Goal: Task Accomplishment & Management: Manage account settings

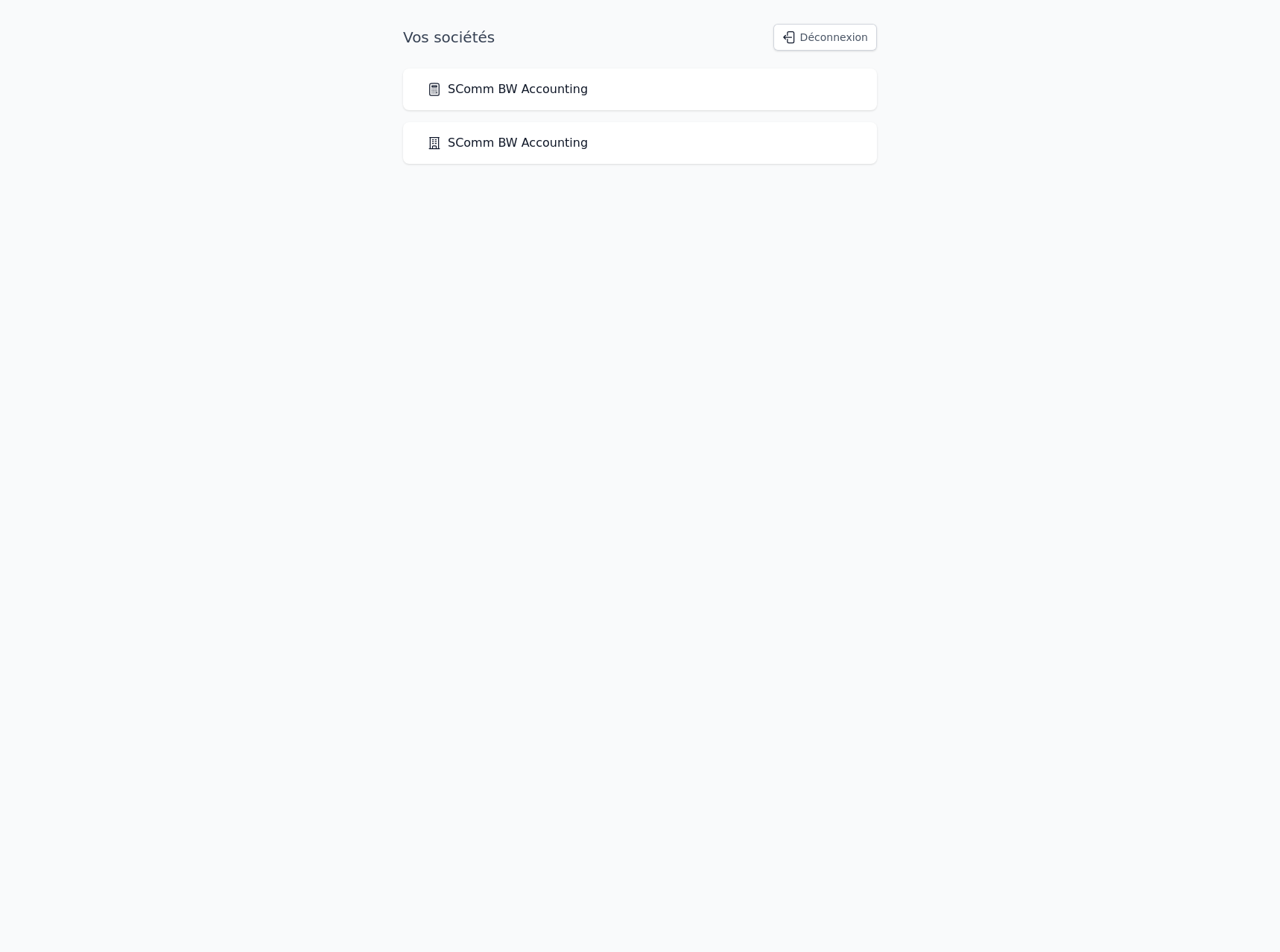
click at [549, 78] on div "SComm BW Accounting" at bounding box center [640, 89] width 473 height 41
click at [546, 85] on link "SComm BW Accounting" at bounding box center [507, 89] width 161 height 18
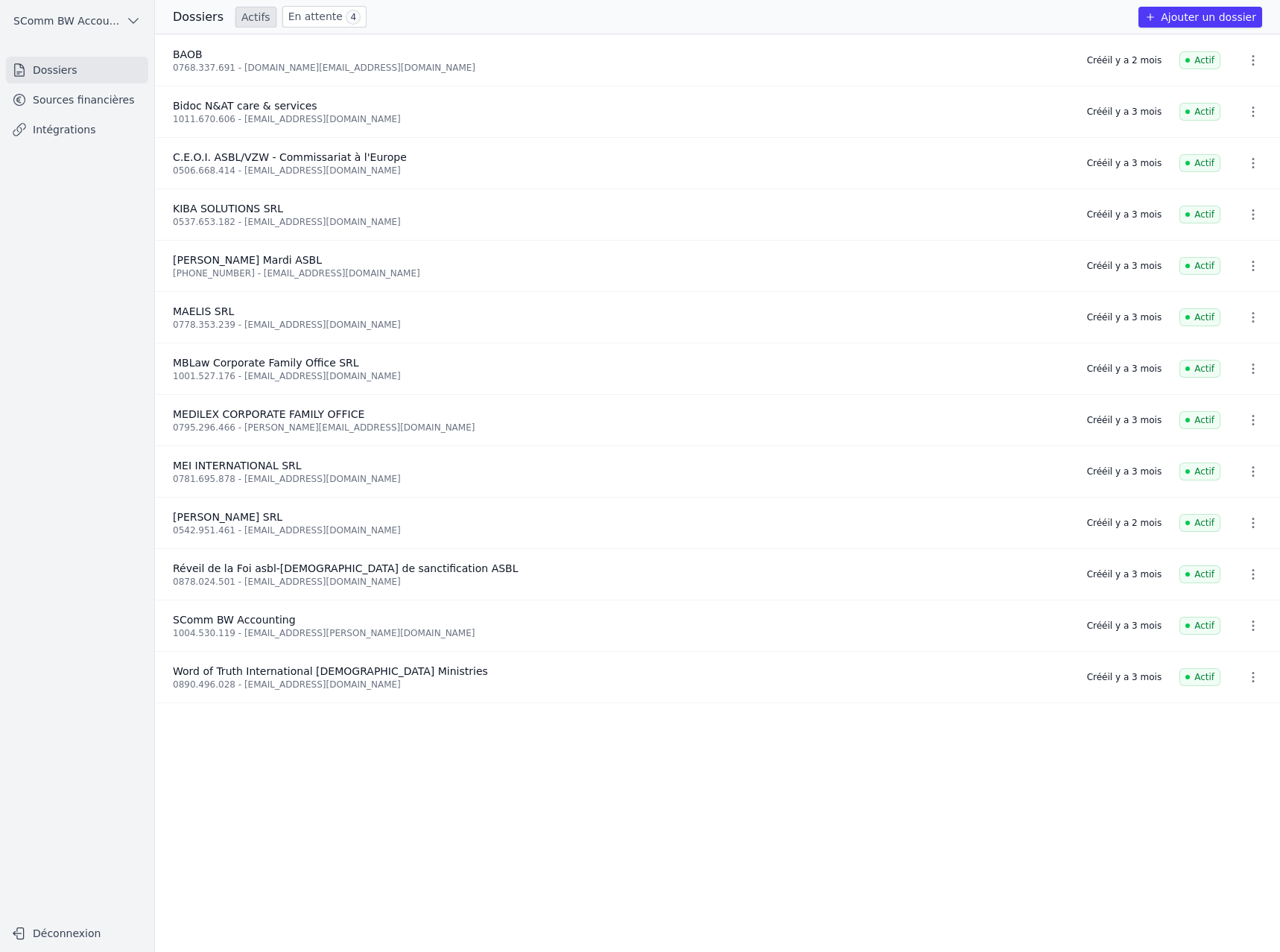
click at [79, 106] on link "Sources financières" at bounding box center [77, 100] width 142 height 27
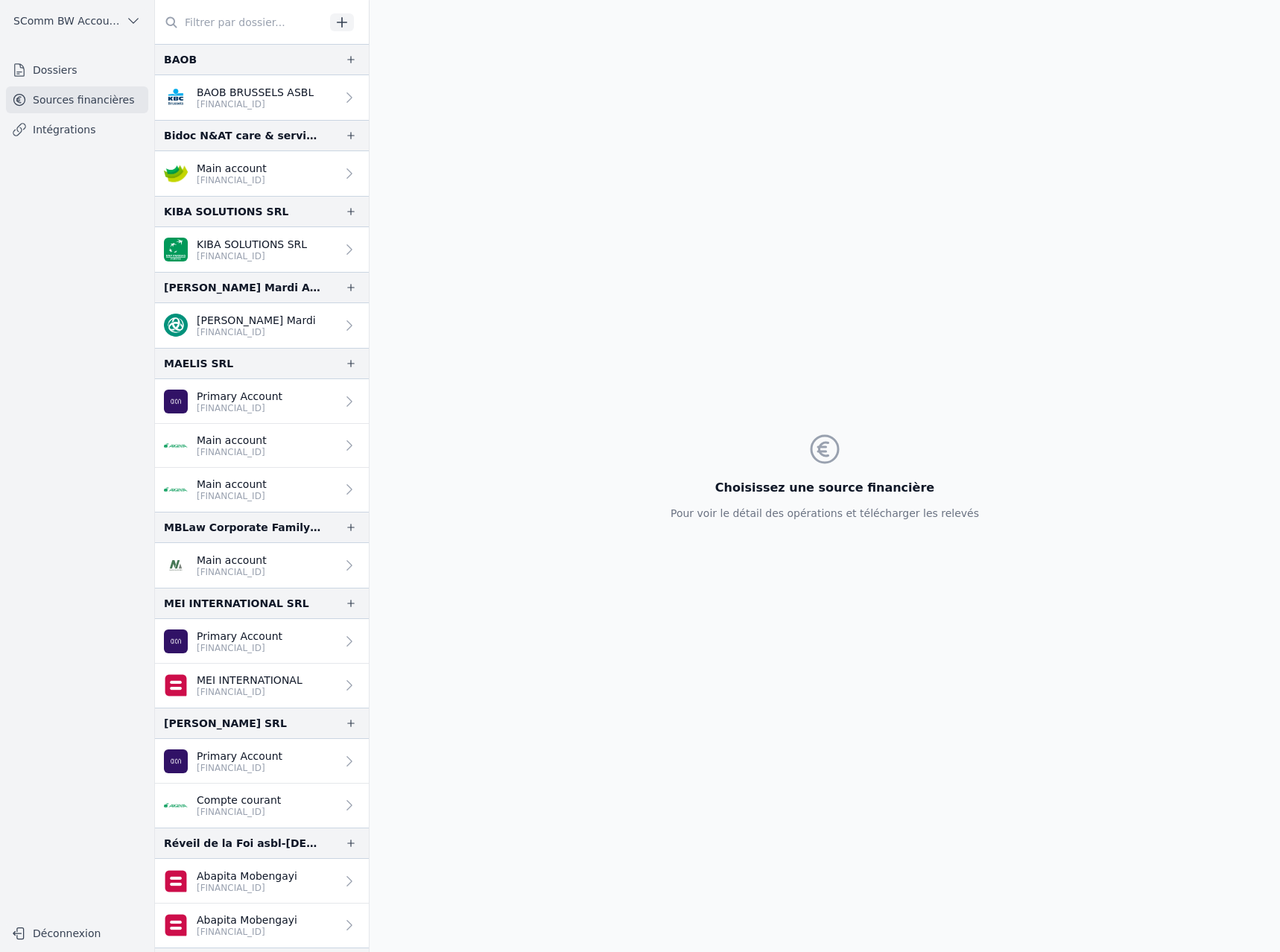
click at [254, 641] on p "Primary Account" at bounding box center [239, 637] width 85 height 15
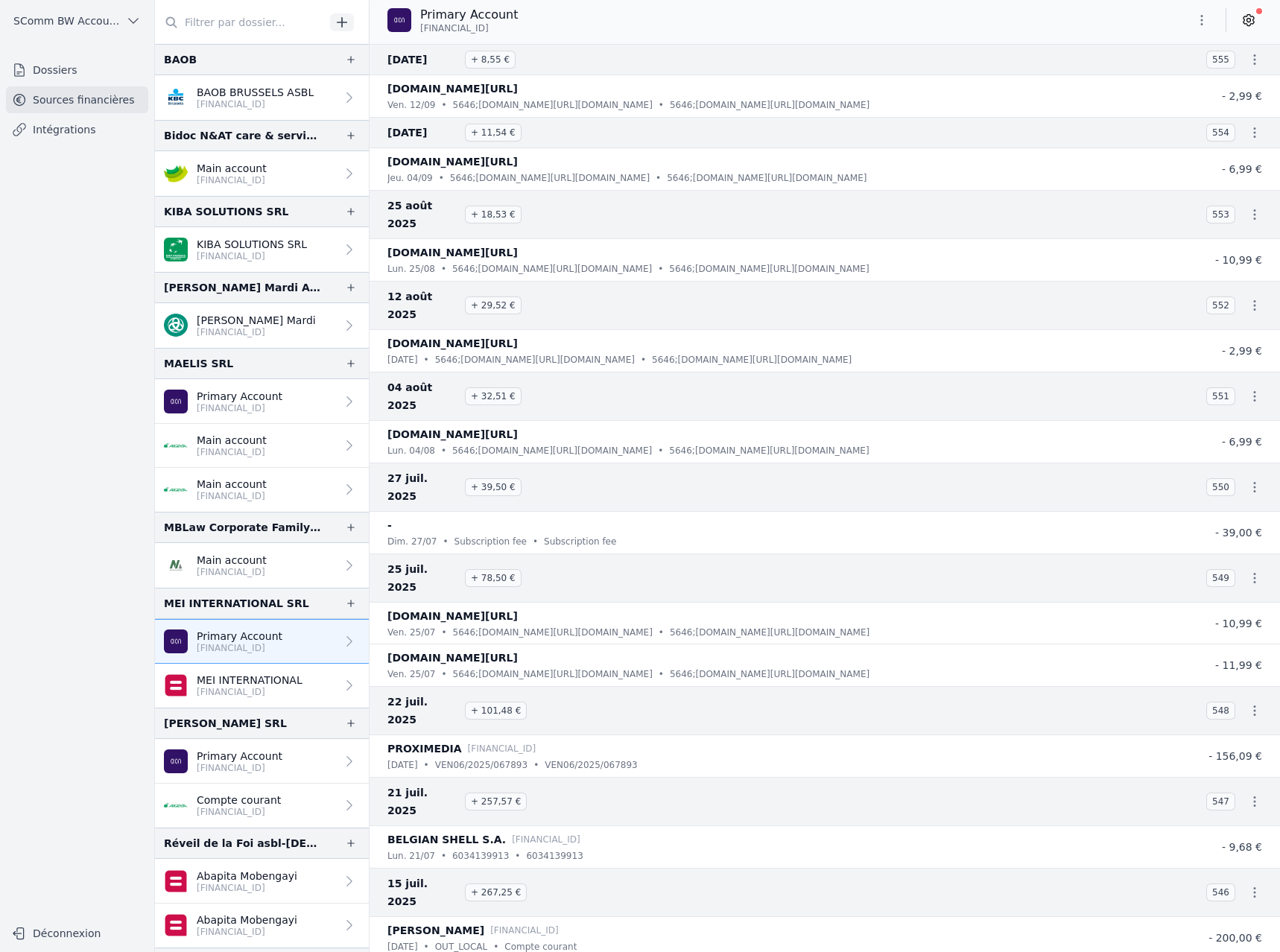
click at [1250, 19] on icon at bounding box center [1249, 20] width 15 height 15
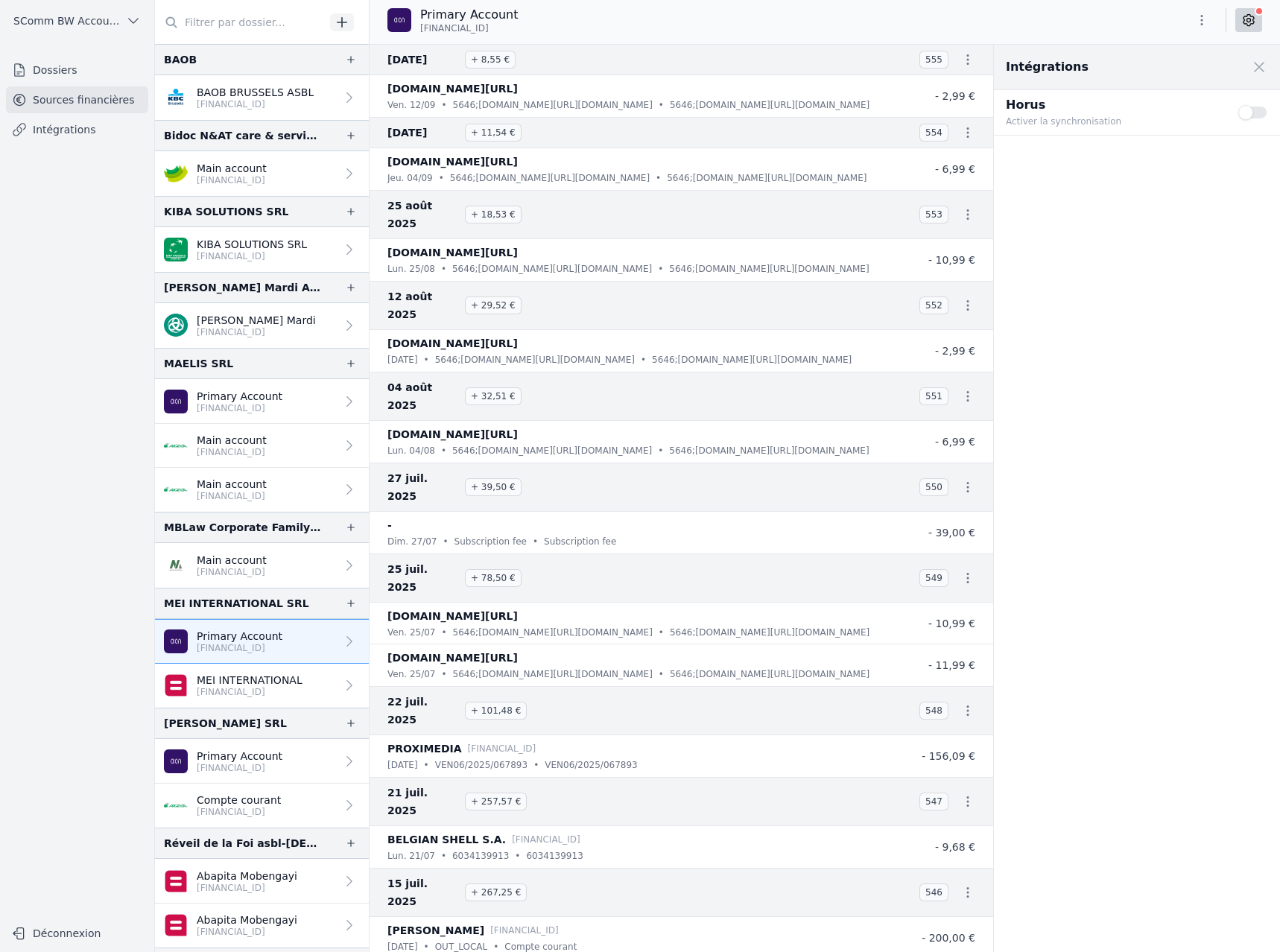
click at [1249, 114] on button "Use setting" at bounding box center [1252, 112] width 30 height 15
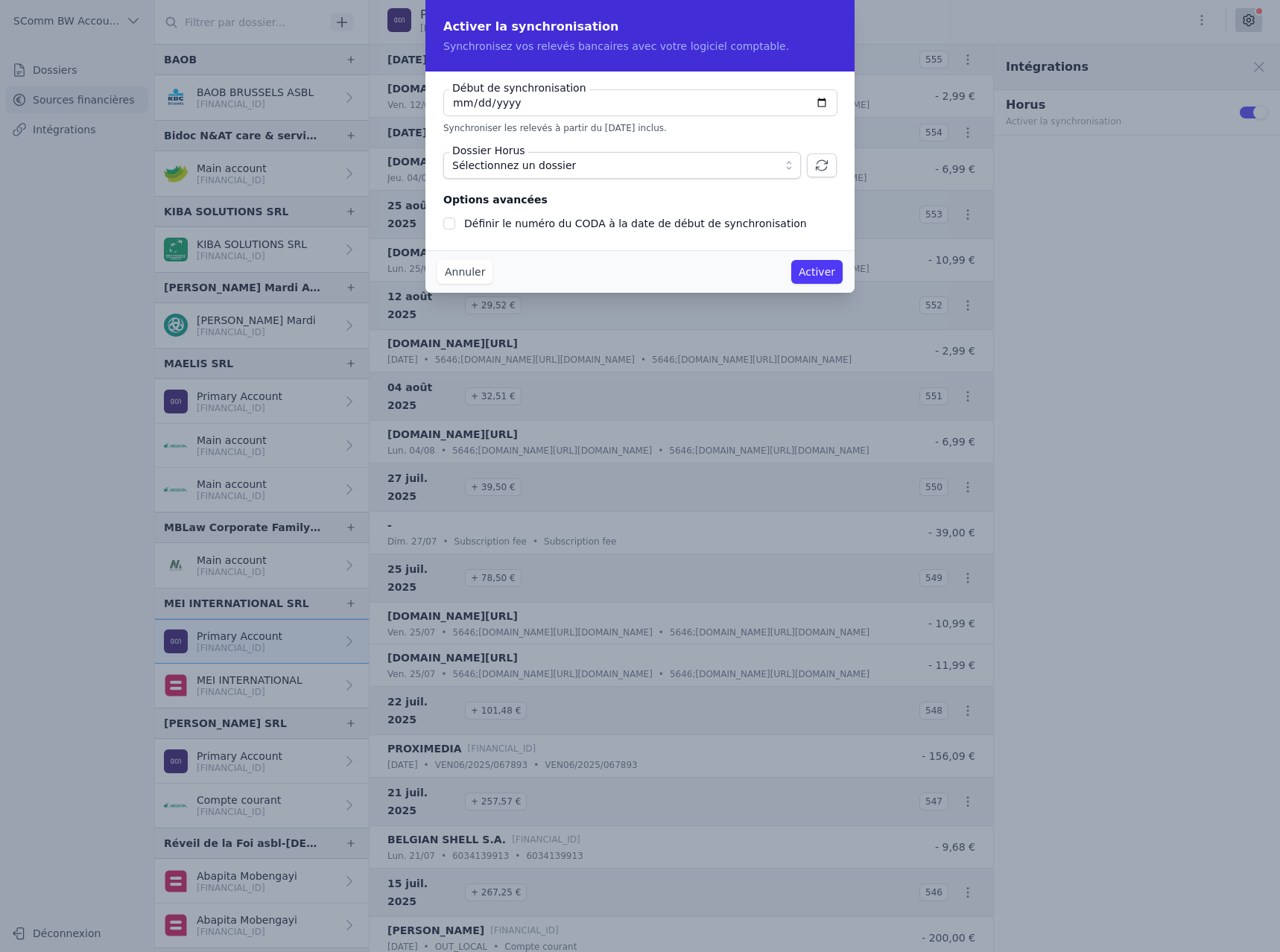
checkbox input "false"
type input "[DATE]"
click at [539, 161] on span "Sélectionnez un dossier" at bounding box center [514, 165] width 123 height 18
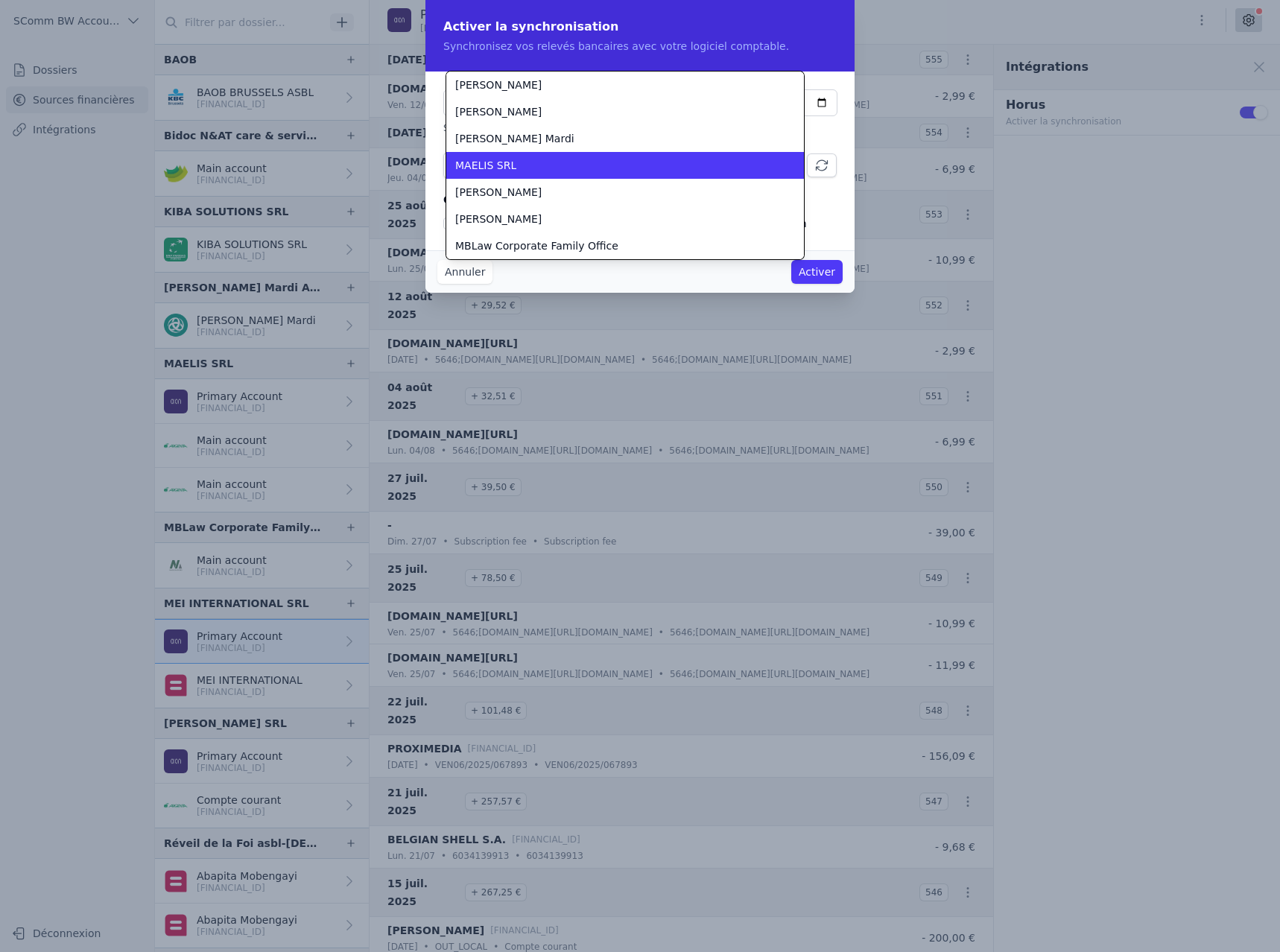
scroll to position [670, 0]
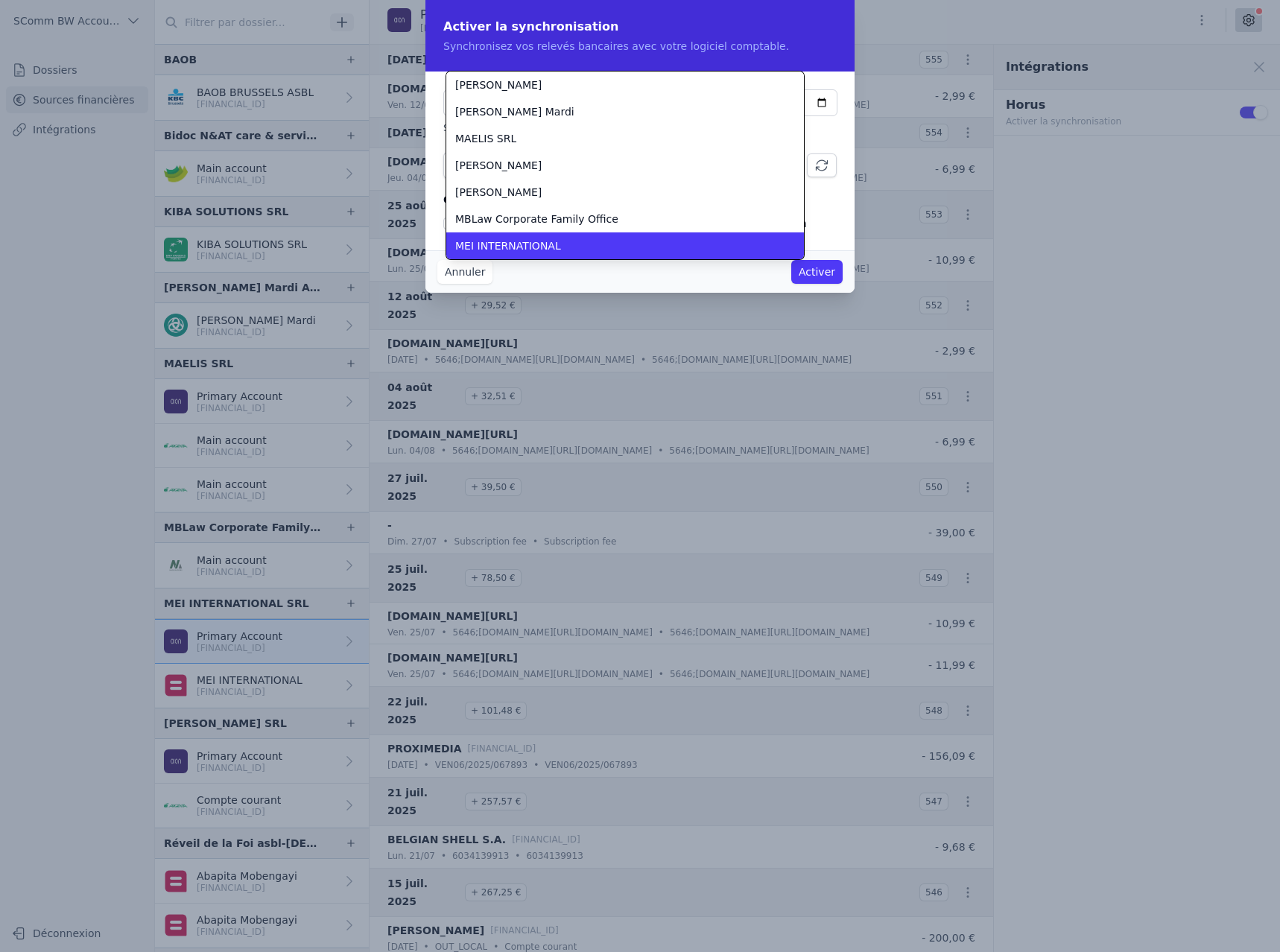
click at [536, 237] on li "MEI INTERNATIONAL" at bounding box center [625, 246] width 358 height 27
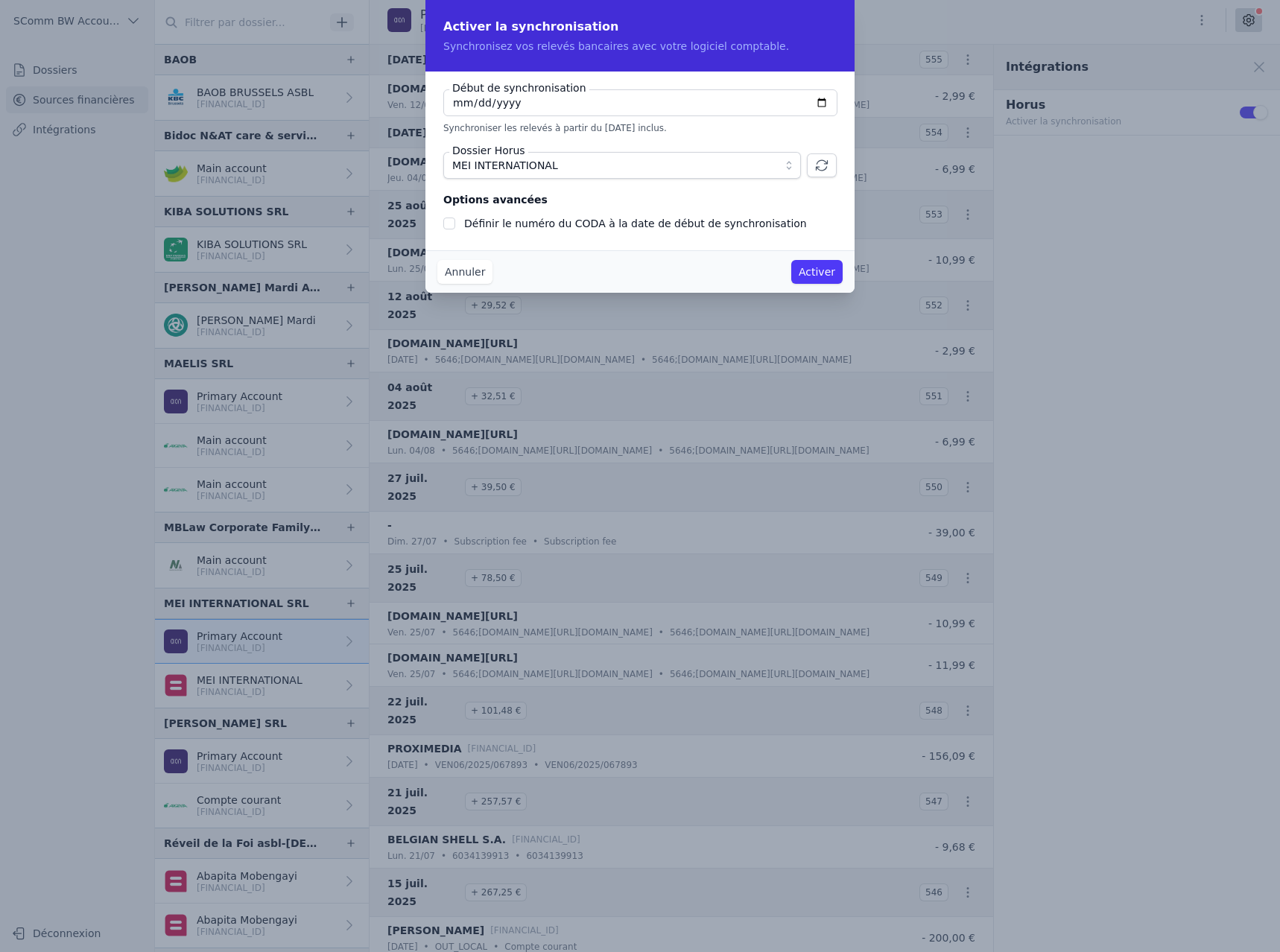
click at [454, 222] on input "Définir le numéro du CODA à la date de début de synchronisation" at bounding box center [449, 223] width 12 height 12
checkbox input "true"
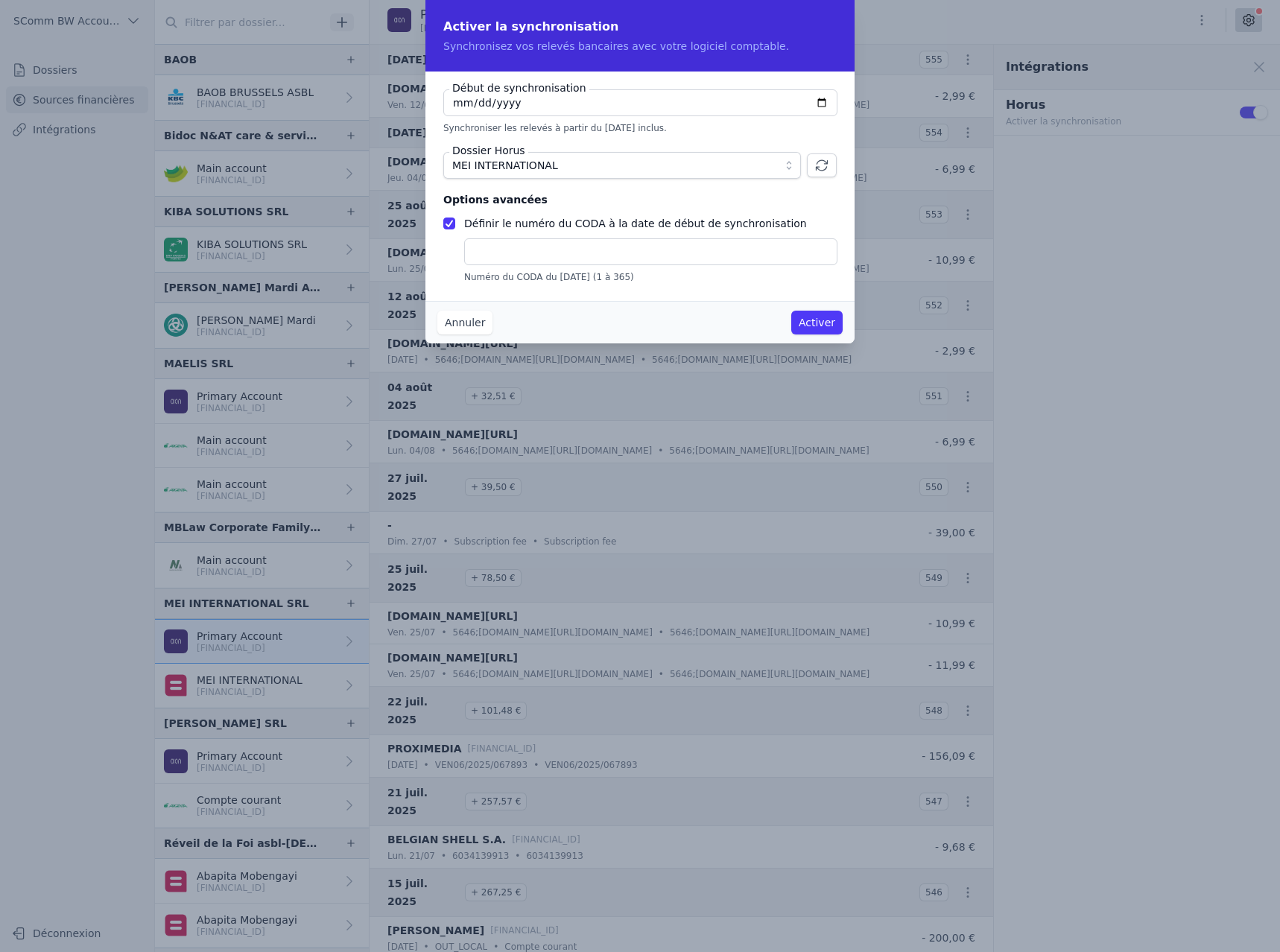
click at [486, 243] on input "text" at bounding box center [650, 252] width 373 height 27
click at [821, 324] on button "Activer" at bounding box center [817, 322] width 52 height 24
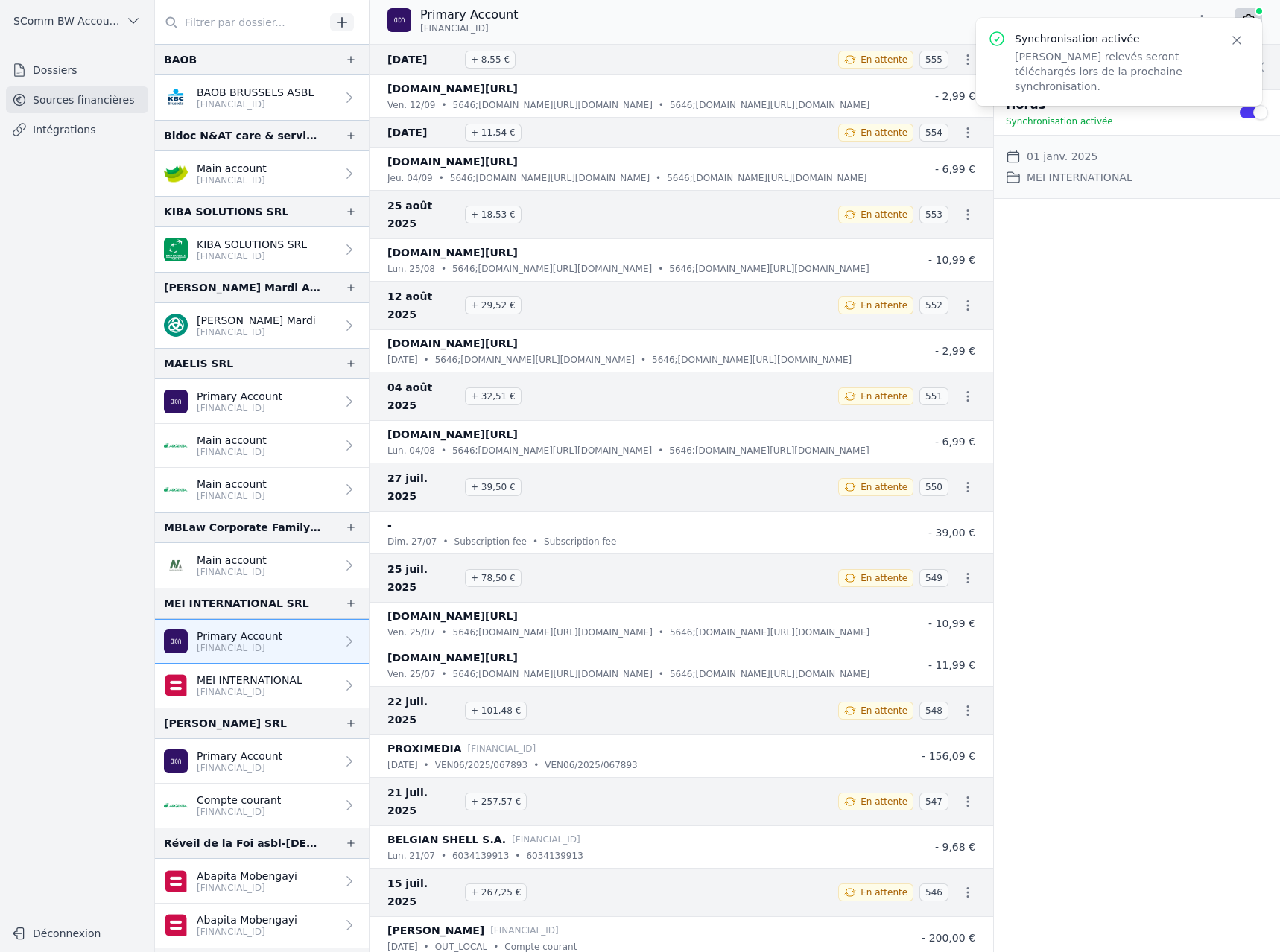
click at [241, 692] on p "[FINANCIAL_ID]" at bounding box center [249, 692] width 106 height 12
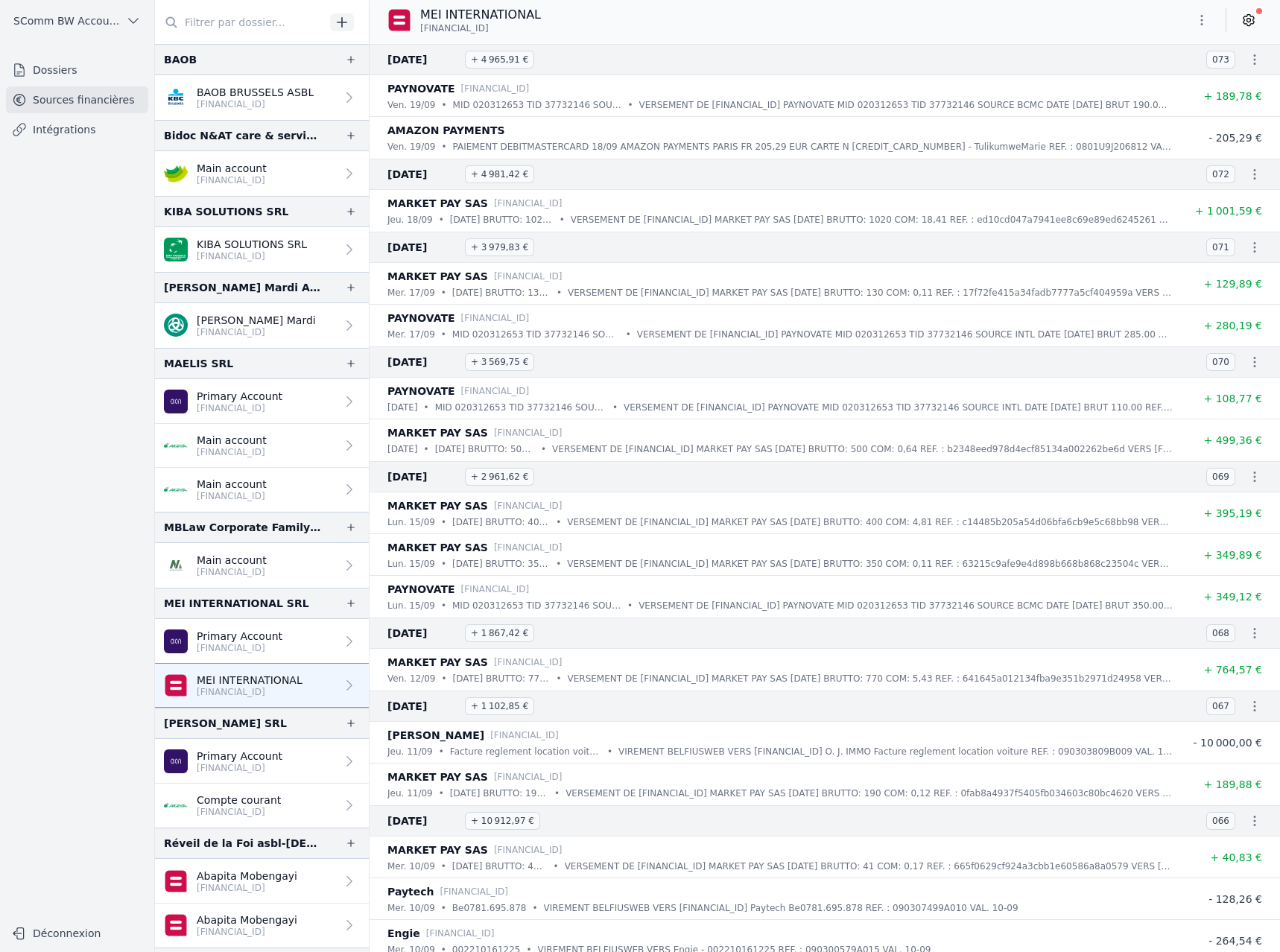
click at [1246, 17] on icon at bounding box center [1249, 20] width 15 height 15
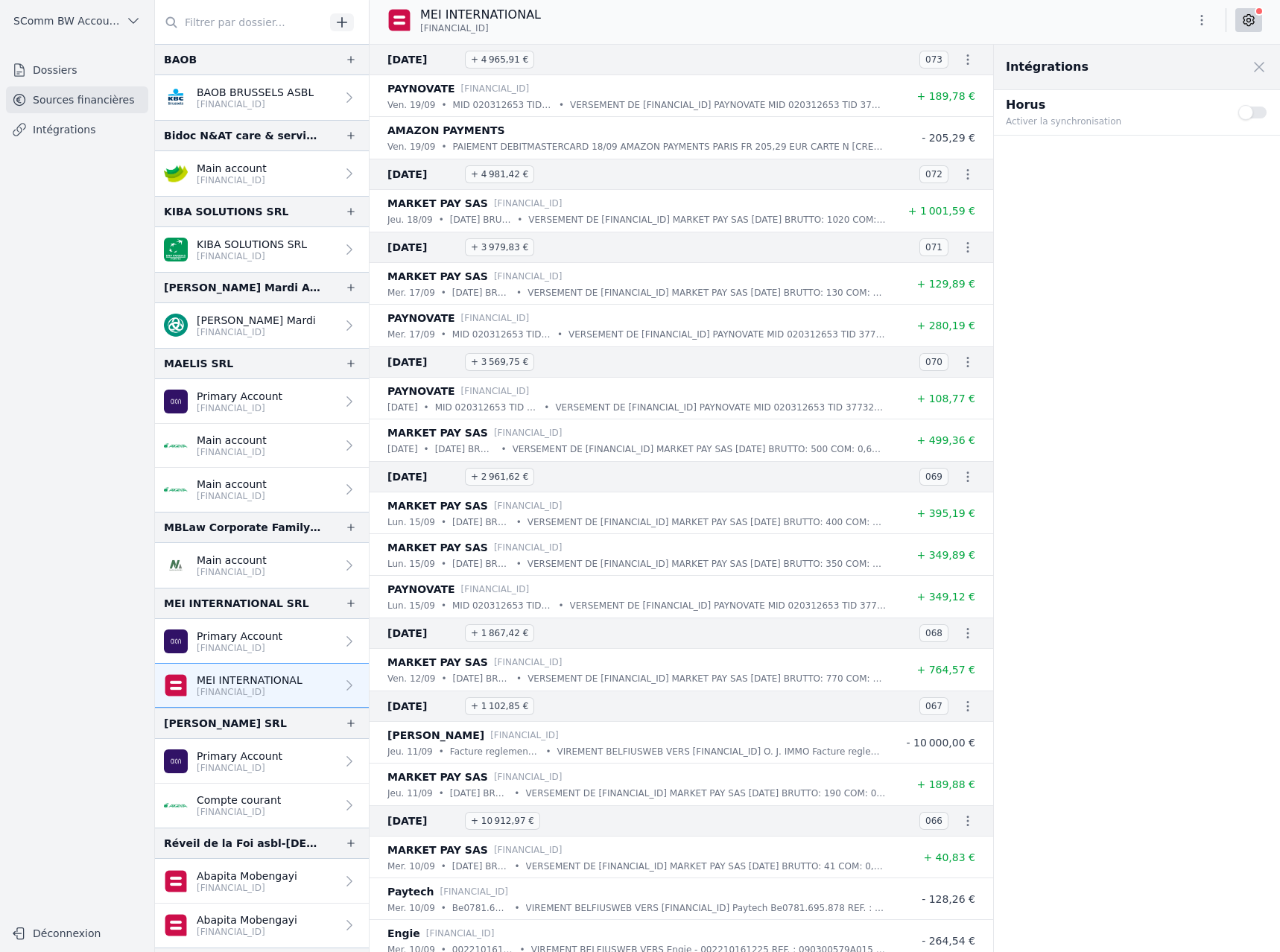
click at [1255, 111] on button "Use setting" at bounding box center [1252, 112] width 30 height 15
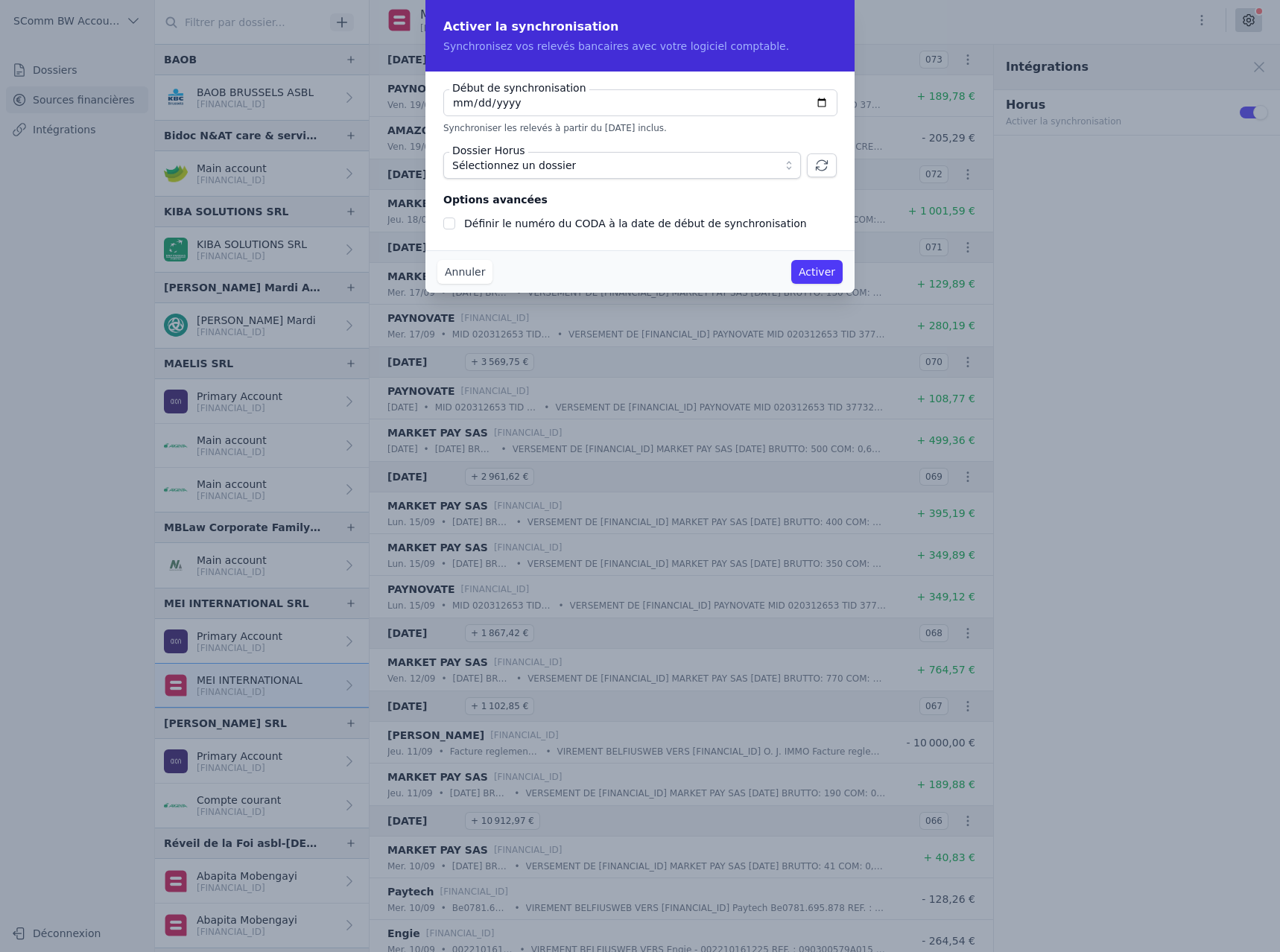
checkbox input "false"
type input "[DATE]"
click at [525, 170] on span "Sélectionnez un dossier" at bounding box center [514, 165] width 123 height 18
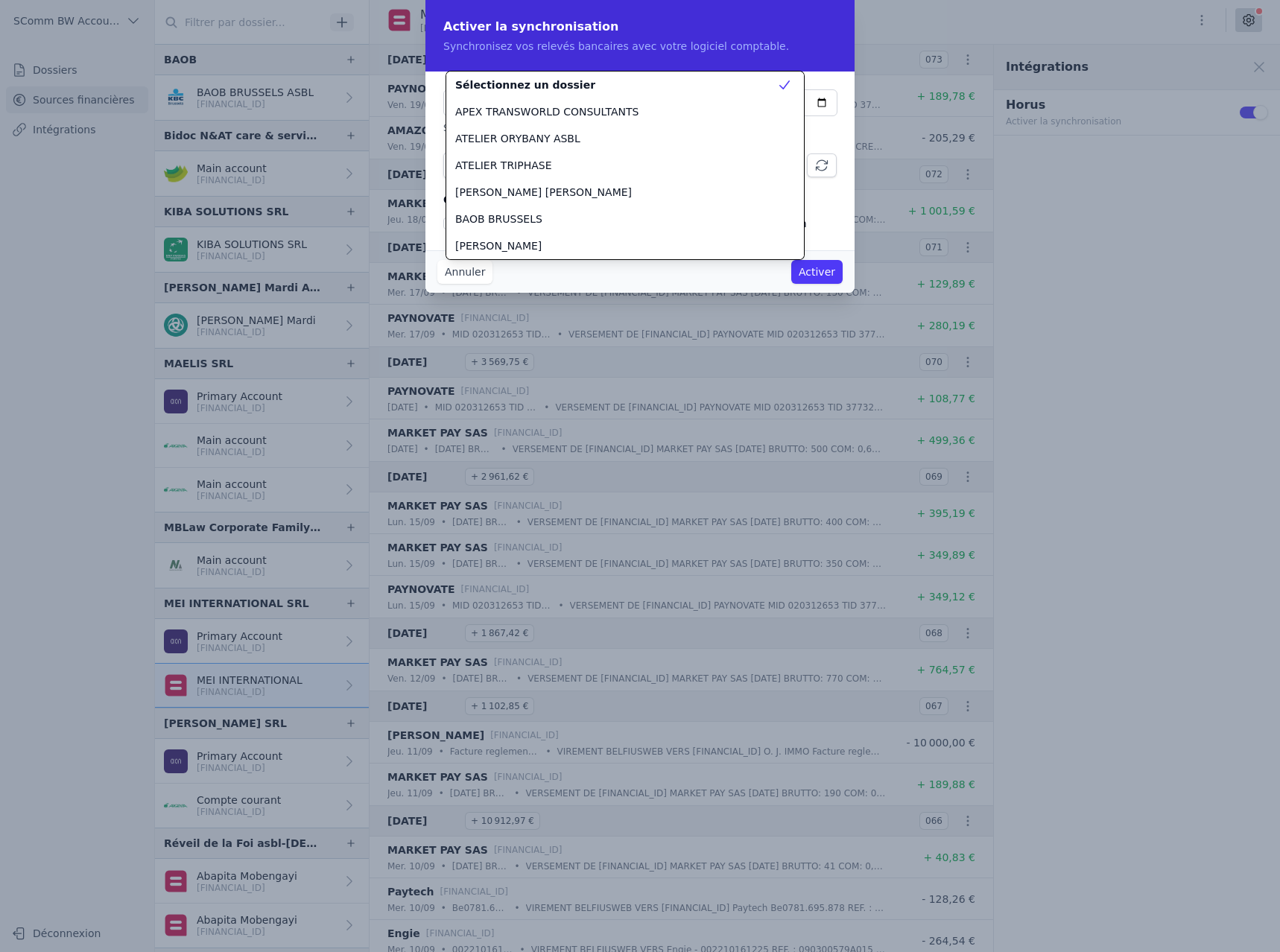
scroll to position [670, 0]
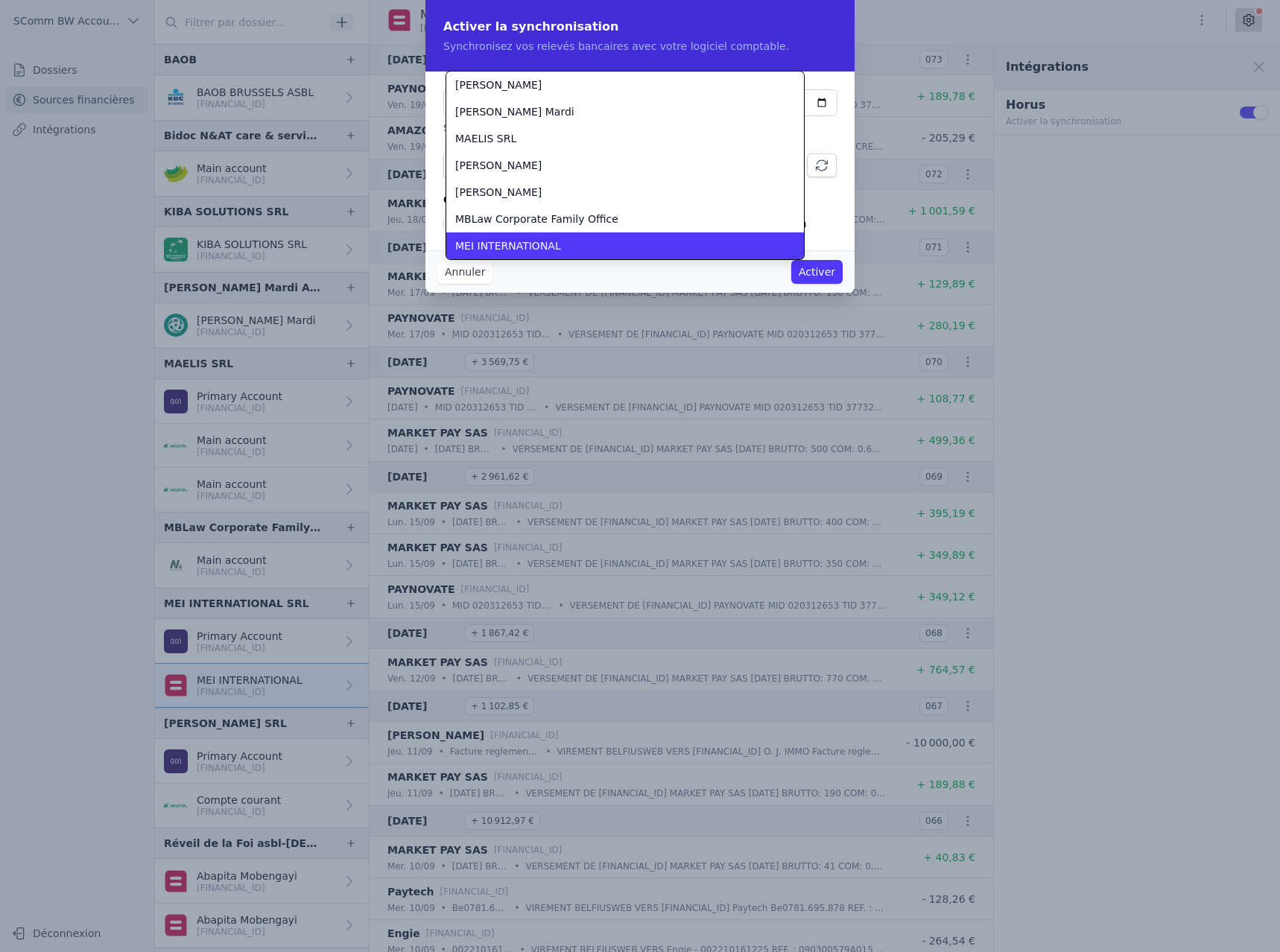
click at [533, 240] on span "MEI INTERNATIONAL" at bounding box center [507, 246] width 106 height 15
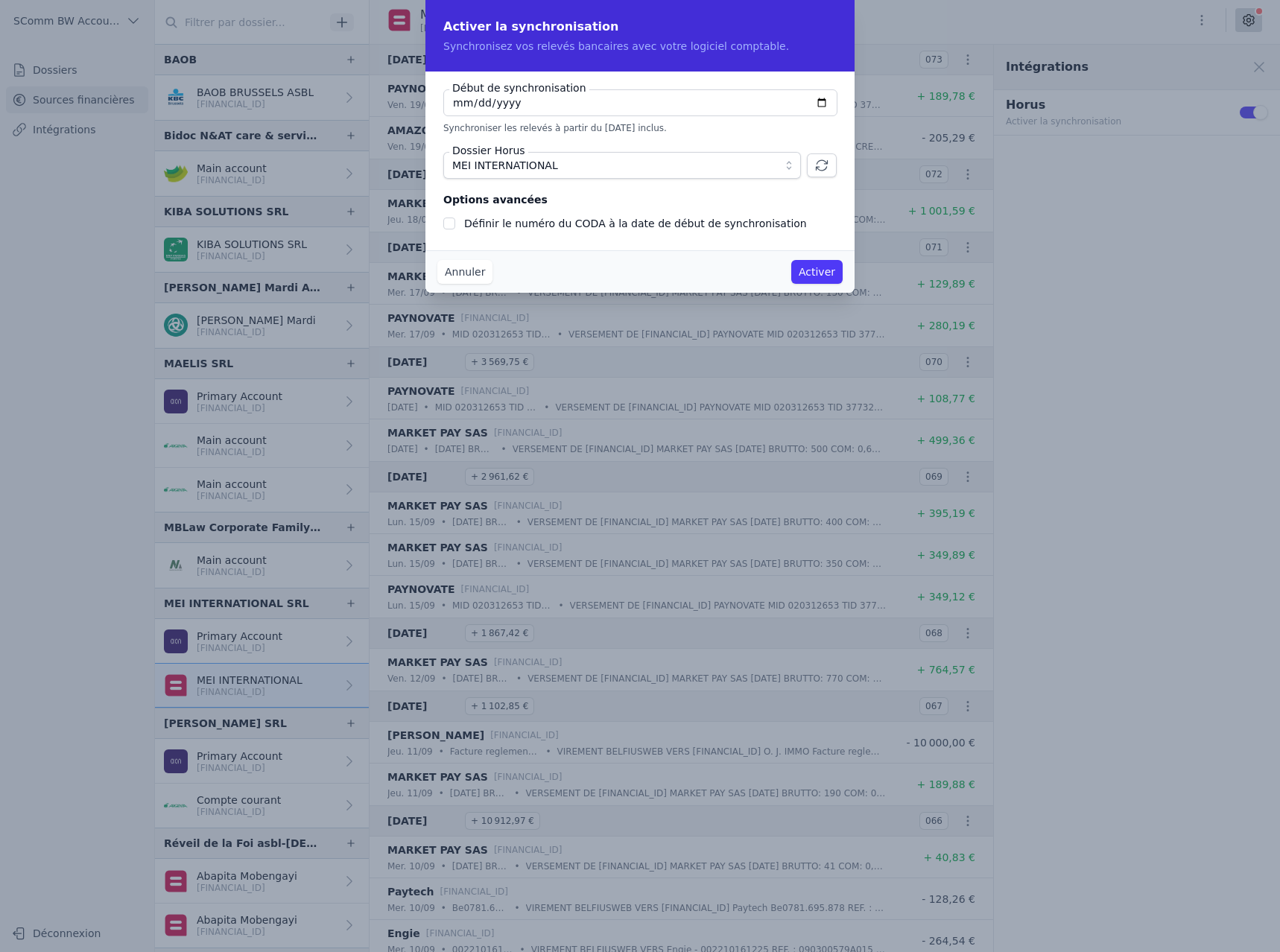
click at [449, 223] on input "Définir le numéro du CODA à la date de début de synchronisation" at bounding box center [449, 223] width 12 height 12
checkbox input "true"
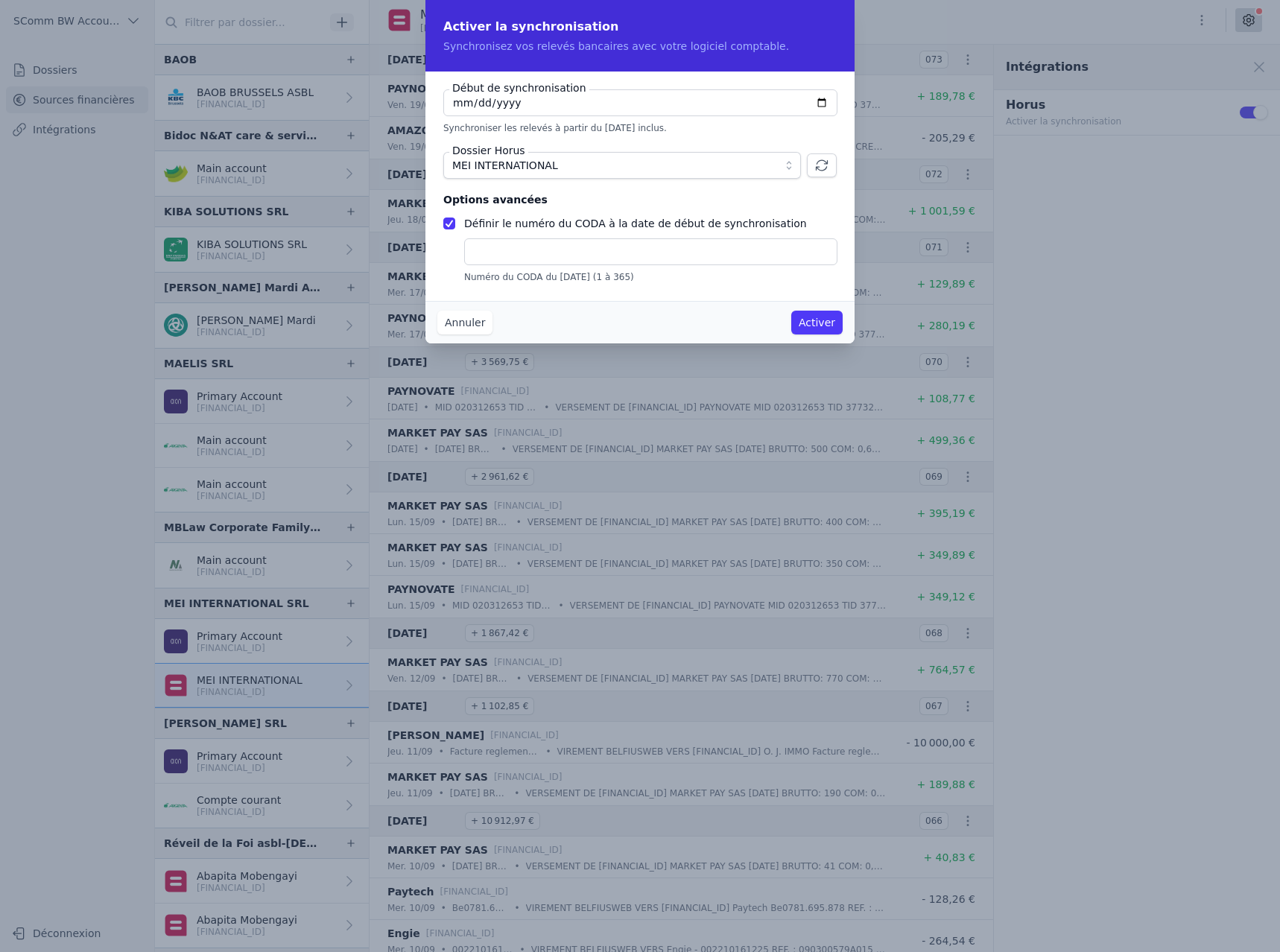
click at [829, 317] on button "Activer" at bounding box center [817, 322] width 52 height 24
